Goal: Task Accomplishment & Management: Manage account settings

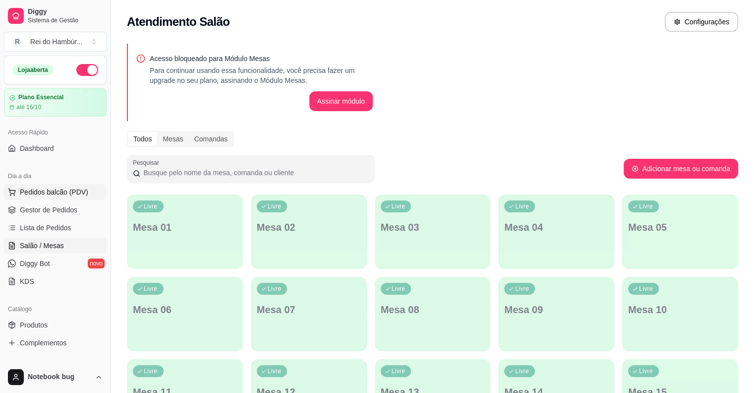
click at [67, 195] on span "Pedidos balcão (PDV)" at bounding box center [54, 192] width 68 height 10
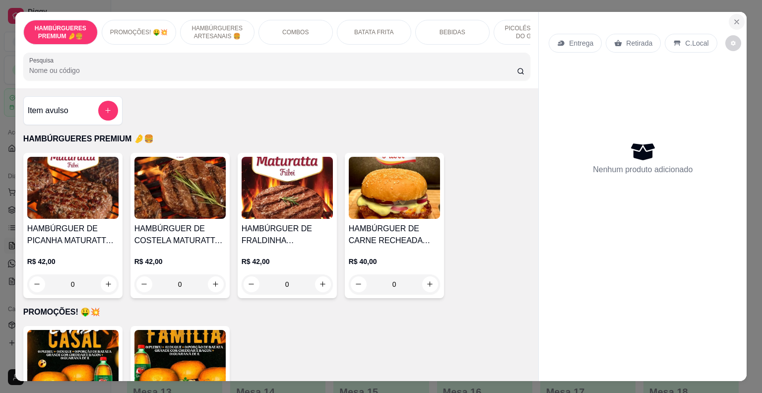
click at [733, 20] on icon "Close" at bounding box center [737, 22] width 8 height 8
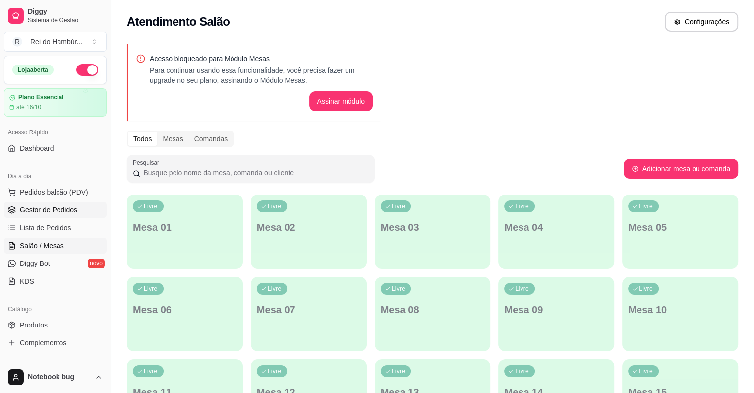
click at [57, 205] on span "Gestor de Pedidos" at bounding box center [49, 210] width 58 height 10
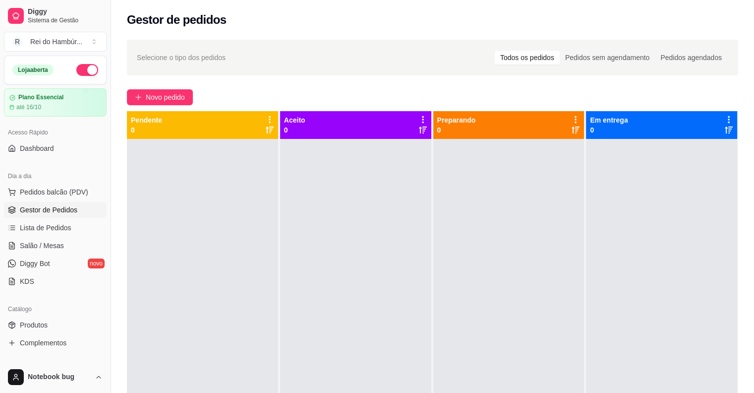
click at [2, 307] on div "Catálogo Produtos Complementos" at bounding box center [55, 326] width 111 height 58
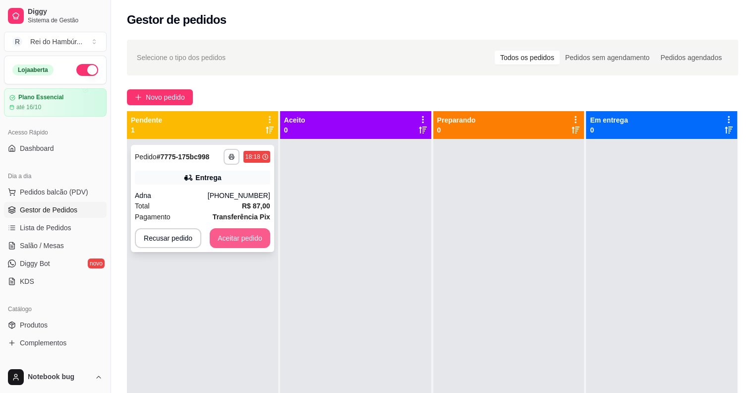
click at [240, 241] on button "Aceitar pedido" at bounding box center [240, 238] width 61 height 20
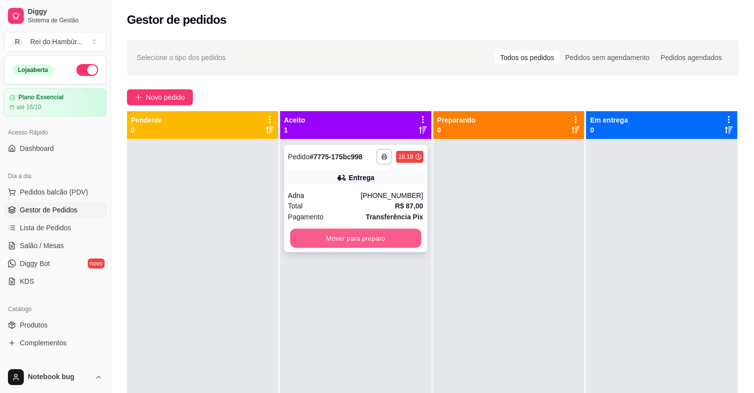
click at [312, 236] on button "Mover para preparo" at bounding box center [355, 238] width 131 height 19
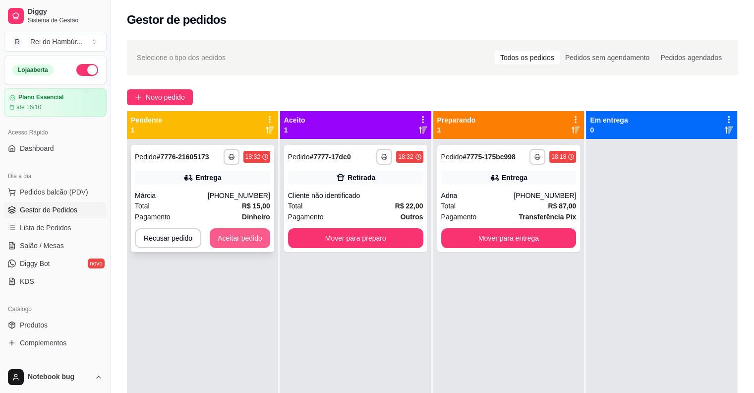
click at [246, 242] on button "Aceitar pedido" at bounding box center [240, 238] width 61 height 20
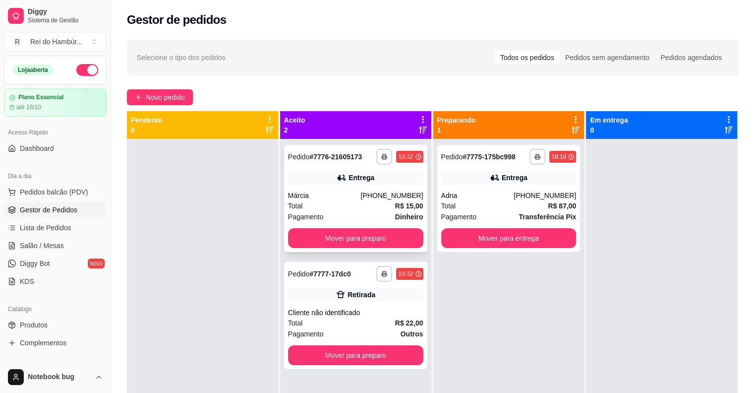
click at [356, 224] on div "**********" at bounding box center [355, 198] width 143 height 107
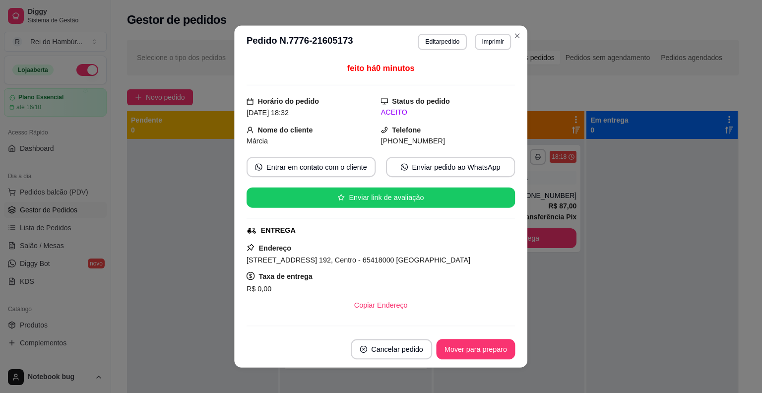
click at [358, 239] on div "feito há 0 minutos Horário do pedido [DATE] 18:32 Status do pedido ACEITO Nome …" at bounding box center [381, 194] width 269 height 264
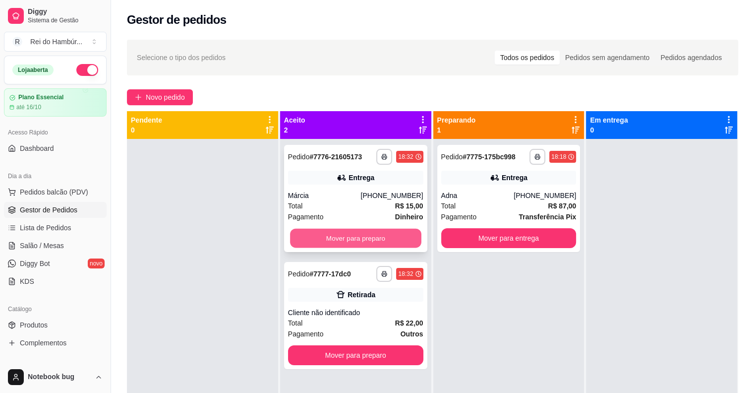
click at [397, 237] on button "Mover para preparo" at bounding box center [355, 238] width 131 height 19
